Goal: Task Accomplishment & Management: Complete application form

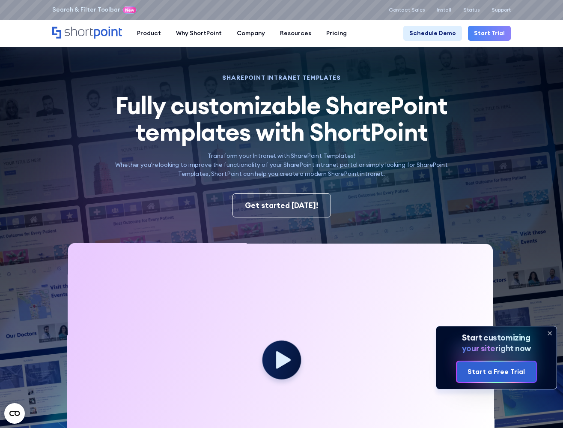
scroll to position [1188, 0]
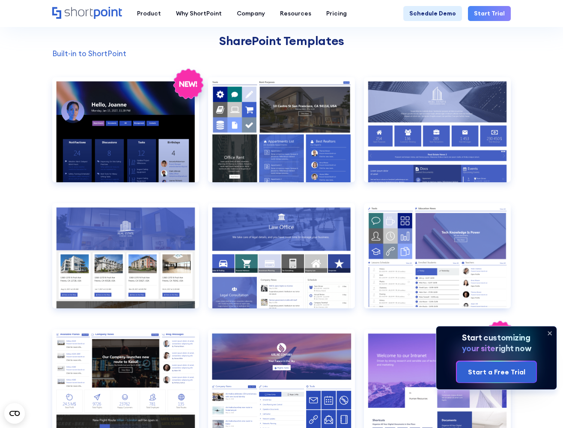
scroll to position [1188, 0]
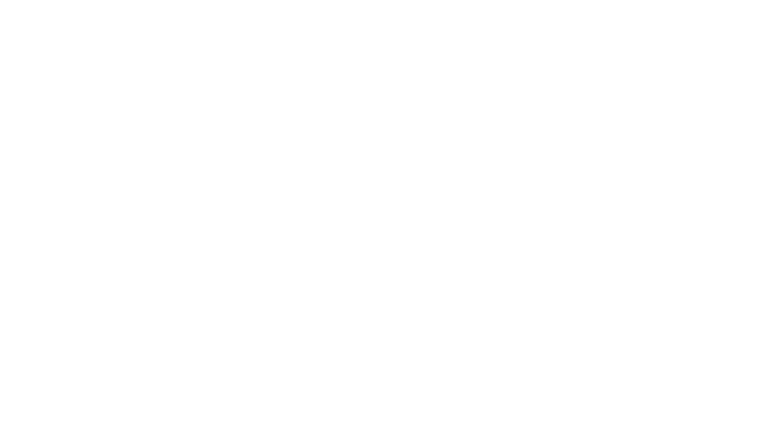
select select "+234"
